Goal: Information Seeking & Learning: Understand process/instructions

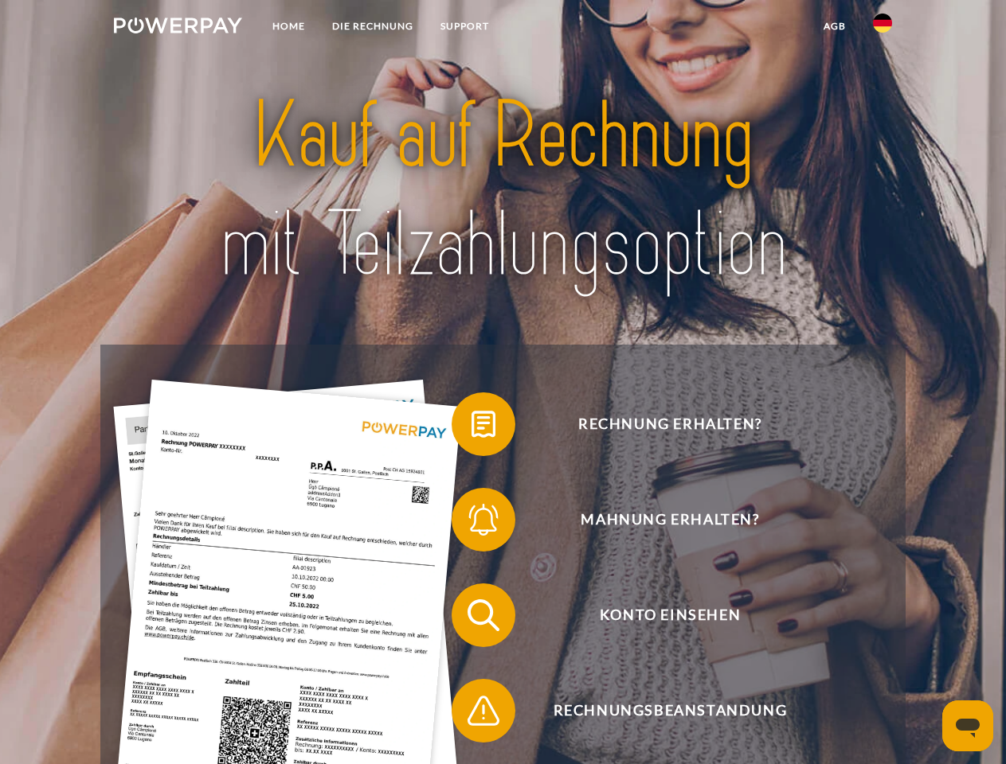
click at [178, 28] on img at bounding box center [178, 26] width 128 height 16
click at [882, 28] on img at bounding box center [882, 23] width 19 height 19
click at [834, 26] on link "agb" at bounding box center [834, 26] width 49 height 29
click at [471, 428] on span at bounding box center [460, 425] width 80 height 80
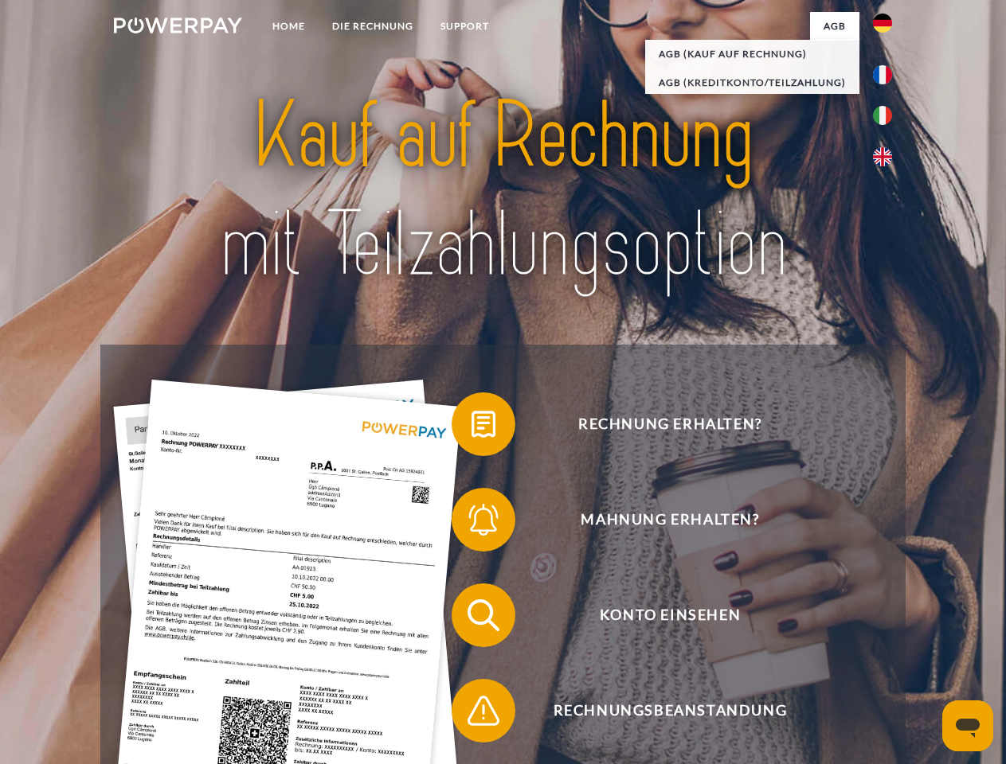
click at [471, 523] on span at bounding box center [460, 520] width 80 height 80
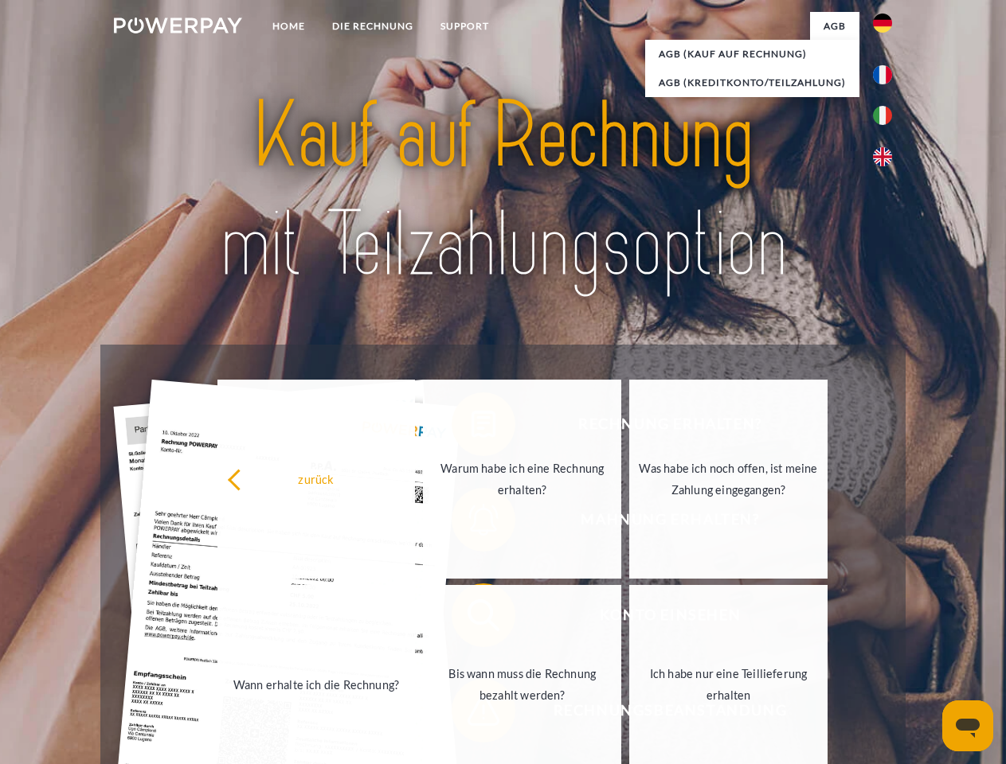
click at [471, 619] on link "Bis wann muss die Rechnung bezahlt werden?" at bounding box center [522, 684] width 198 height 199
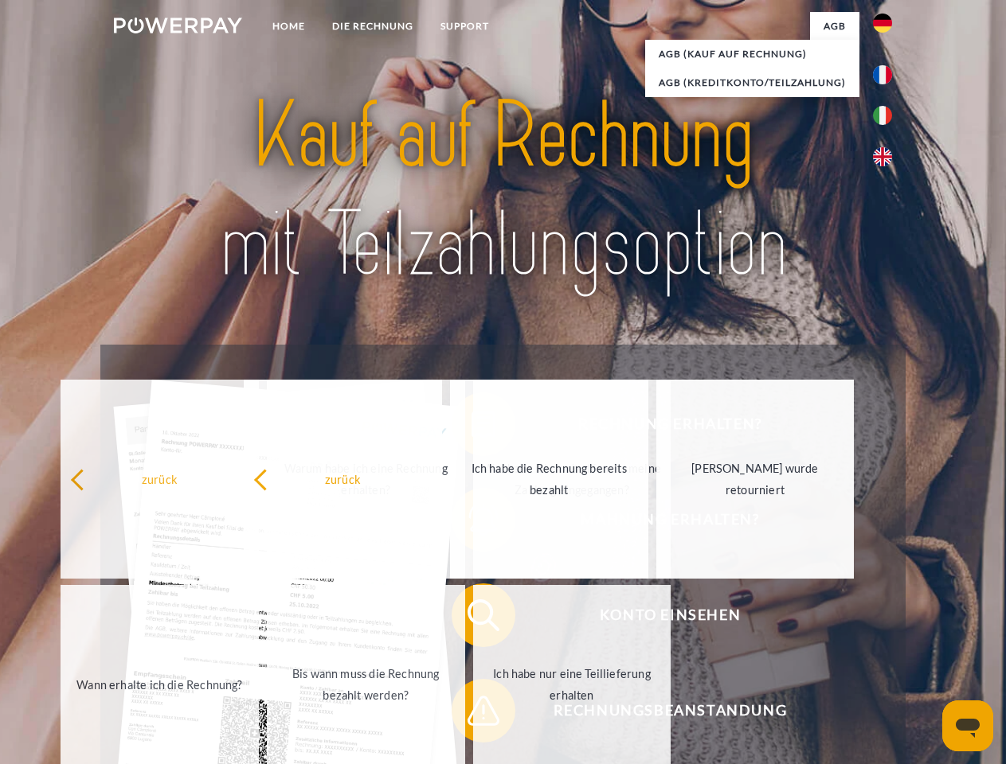
click at [471, 714] on span at bounding box center [460, 711] width 80 height 80
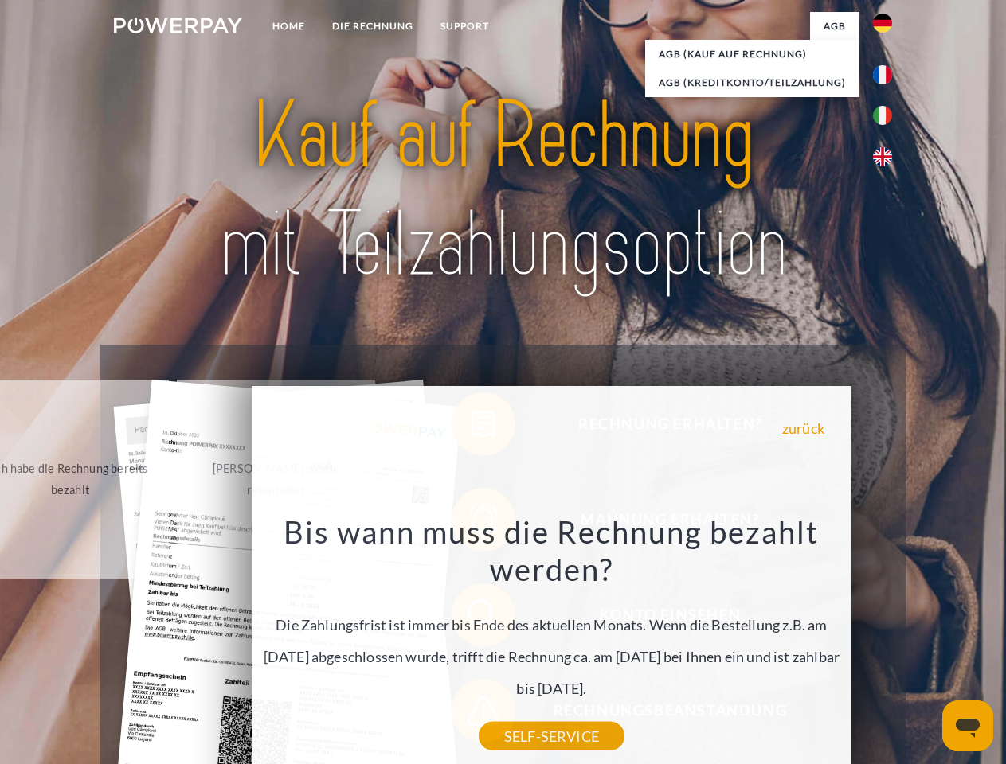
click at [967, 726] on icon "Messaging-Fenster öffnen" at bounding box center [967, 728] width 24 height 19
